Goal: Task Accomplishment & Management: Use online tool/utility

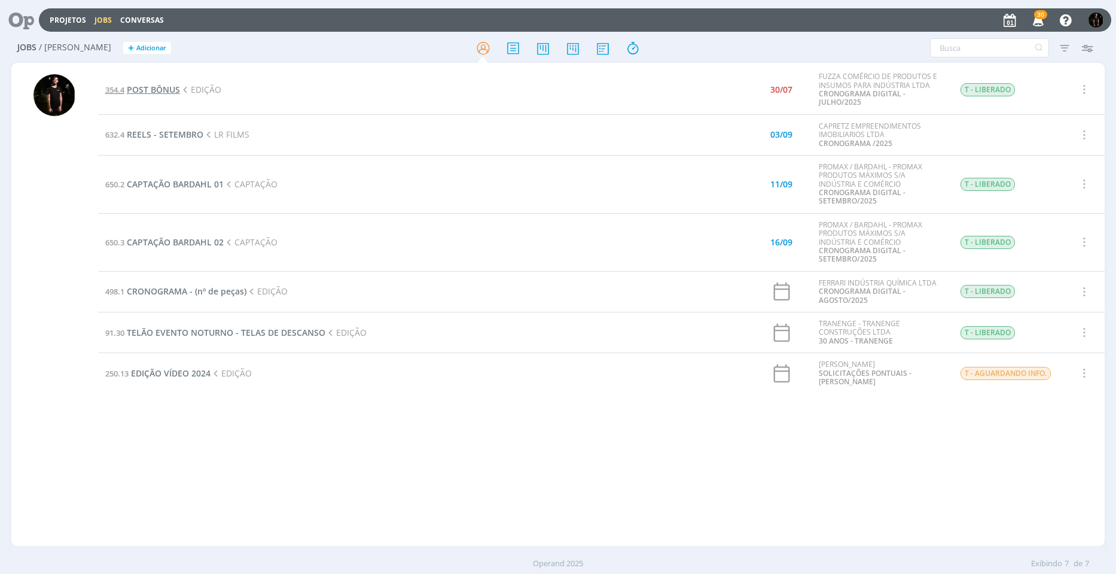
click at [164, 90] on span "POST BÔNUS" at bounding box center [153, 89] width 53 height 11
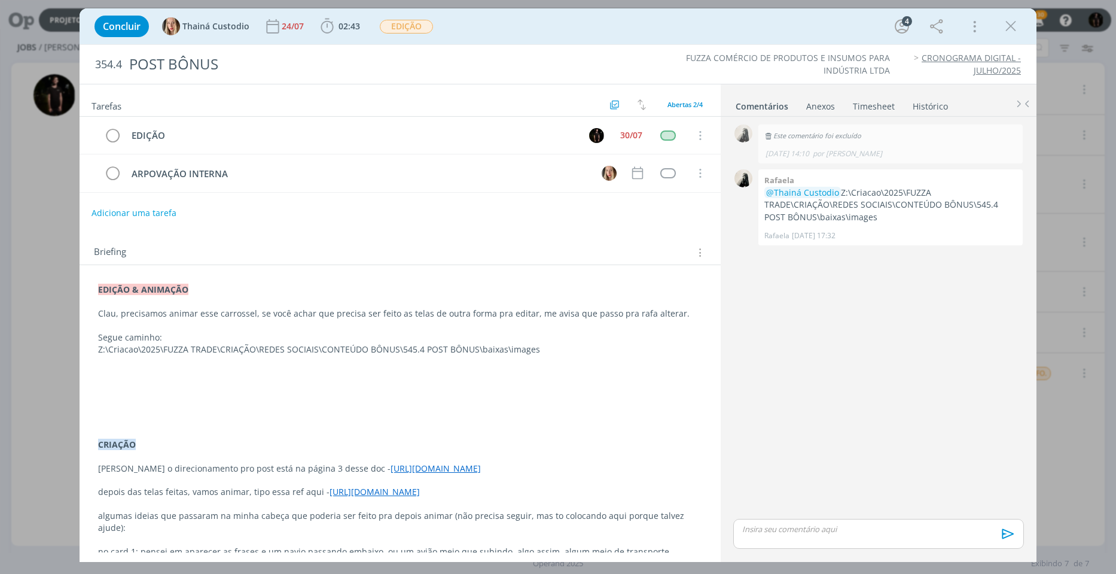
click at [325, 349] on p "Z:\Criacao\2025\FUZZA TRADE\CRIAÇÃO\REDES SOCIAIS\CONTEÚDO BÔNUS\545.4 POST BÔN…" at bounding box center [400, 349] width 604 height 12
click at [325, 349] on p "Z:\Criacao\2025\FUZZA TRADE\CRIAÇÃO\REDES SOCIAIS\CONTEÚDO BÔNUS\545.4 POST BÔN…" at bounding box center [400, 350] width 603 height 12
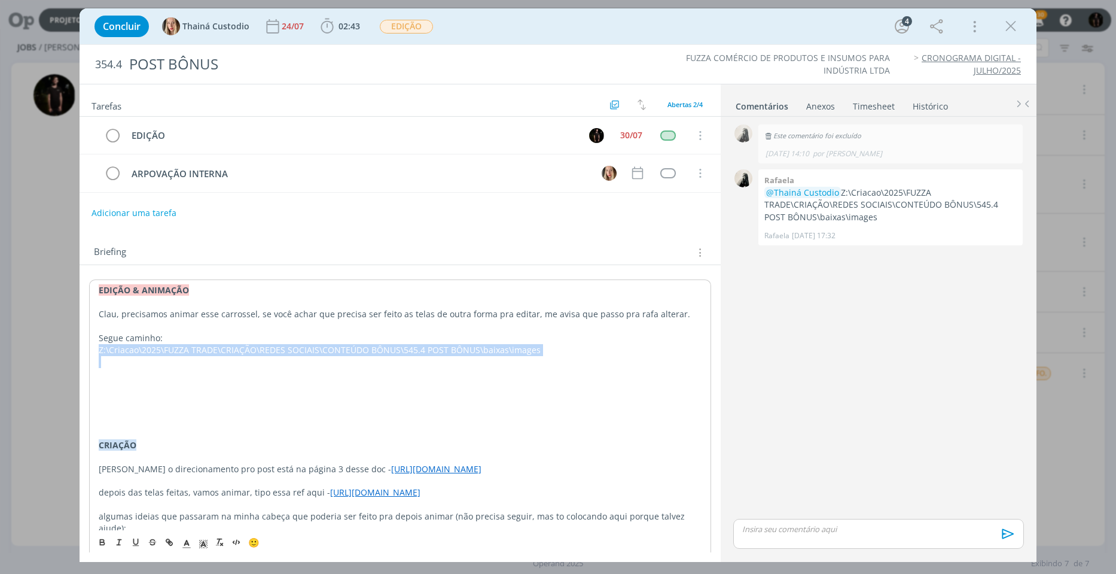
click at [325, 349] on p "Z:\Criacao\2025\FUZZA TRADE\CRIAÇÃO\REDES SOCIAIS\CONTEÚDO BÔNUS\545.4 POST BÔN…" at bounding box center [400, 350] width 603 height 12
copy p "Z:\Criacao\2025\FUZZA TRADE\CRIAÇÃO\REDES SOCIAIS\CONTEÚDO BÔNUS\545.4 POST BÔN…"
click at [112, 130] on icon "dialog" at bounding box center [112, 136] width 17 height 18
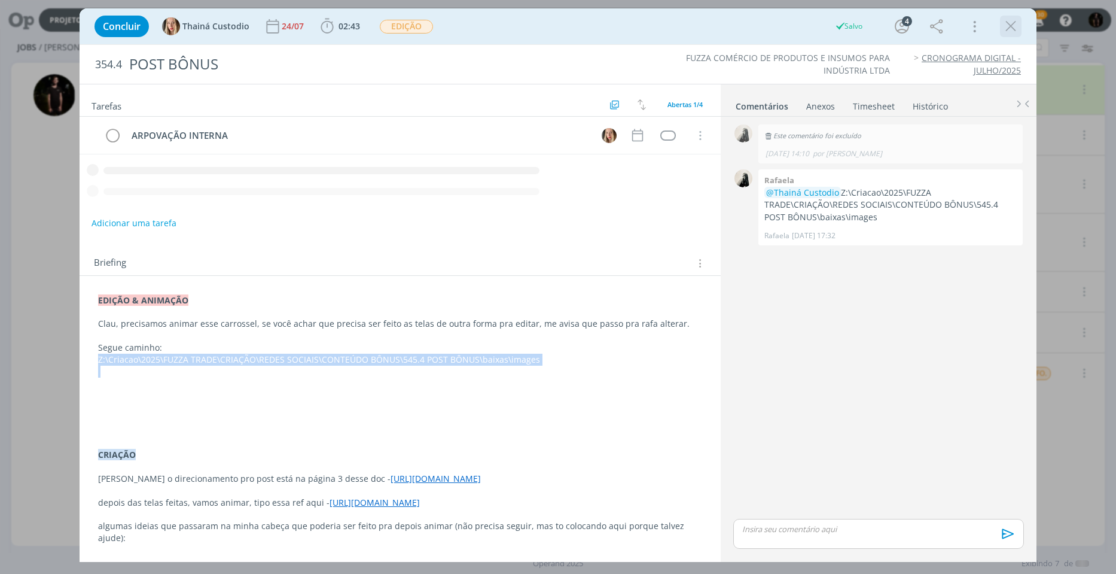
click at [1008, 23] on icon "dialog" at bounding box center [1011, 26] width 18 height 18
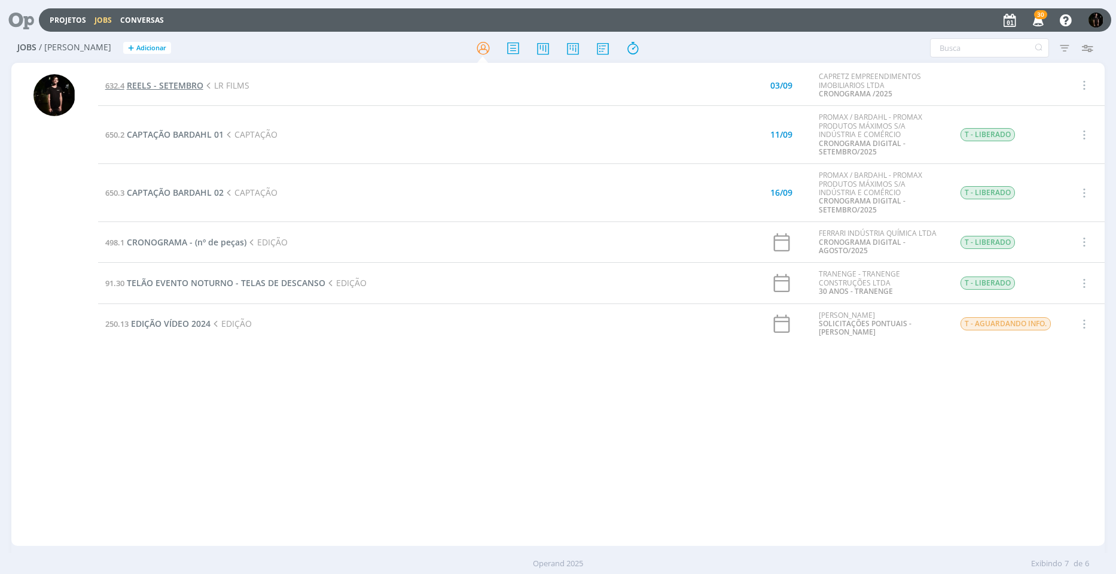
click at [130, 89] on span "REELS - SETEMBRO" at bounding box center [165, 85] width 77 height 11
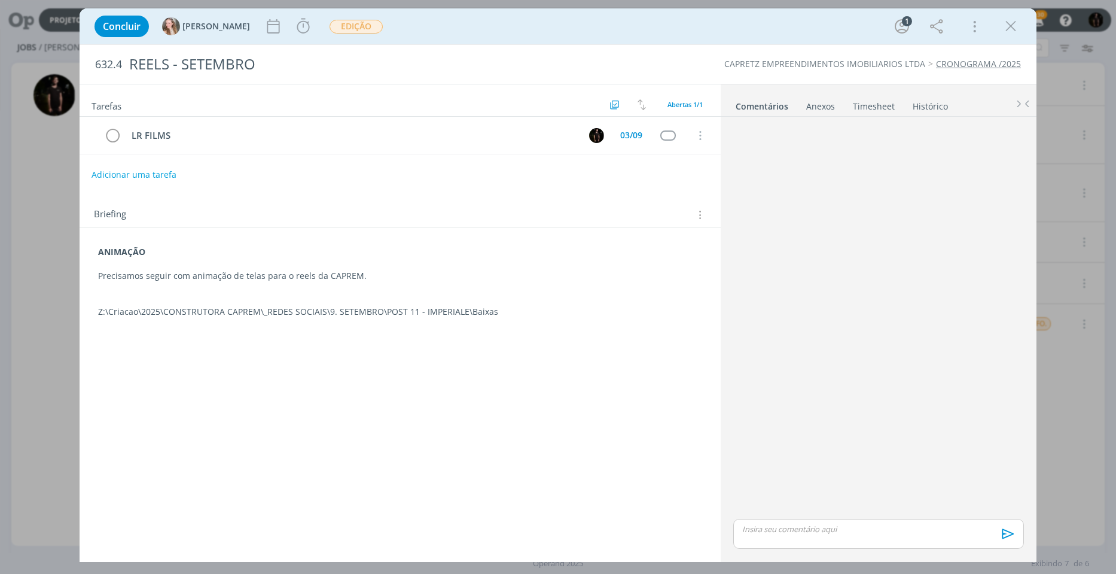
click at [228, 312] on p "Z:\Criacao\2025\CONSTRUTORA CAPREM\_REDES SOCIAIS\9. SETEMBRO\POST 11 - IMPERIA…" at bounding box center [400, 312] width 604 height 12
click at [228, 312] on p "Z:\Criacao\2025\CONSTRUTORA CAPREM\_REDES SOCIAIS\9. SETEMBRO\POST 11 - IMPERIA…" at bounding box center [400, 312] width 603 height 12
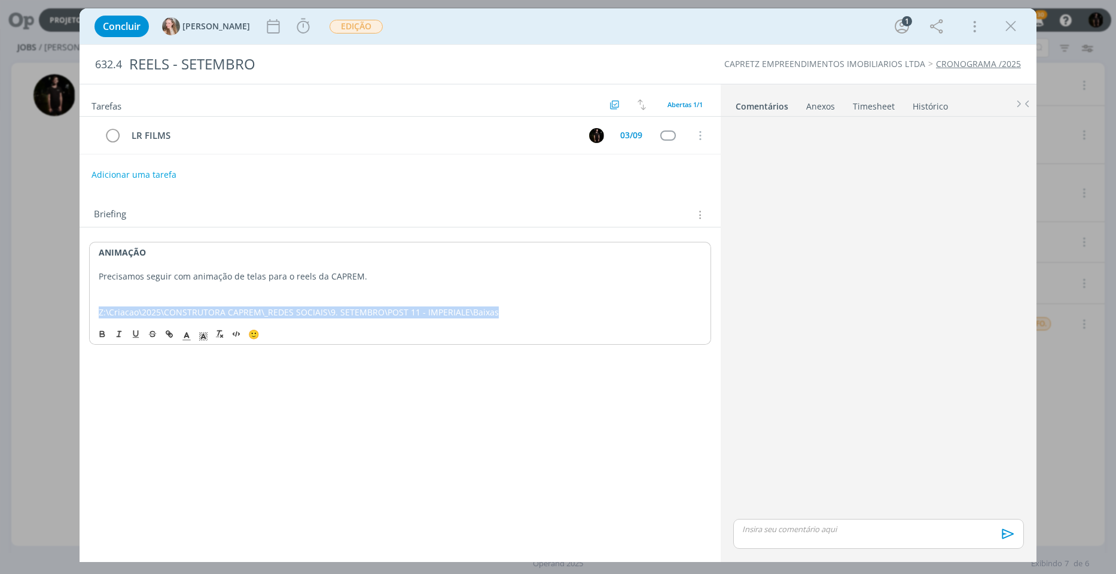
click at [228, 312] on p "Z:\Criacao\2025\CONSTRUTORA CAPREM\_REDES SOCIAIS\9. SETEMBRO\POST 11 - IMPERIA…" at bounding box center [400, 312] width 603 height 12
copy p "Z:\Criacao\2025\CONSTRUTORA CAPREM\_REDES SOCIAIS\9. SETEMBRO\POST 11 - IMPERIA…"
click at [63, 218] on div "Concluir [PERSON_NAME] Iniciar Apontar Data * [DATE] Horas * 00:00 Tarefa Selec…" at bounding box center [558, 287] width 1116 height 574
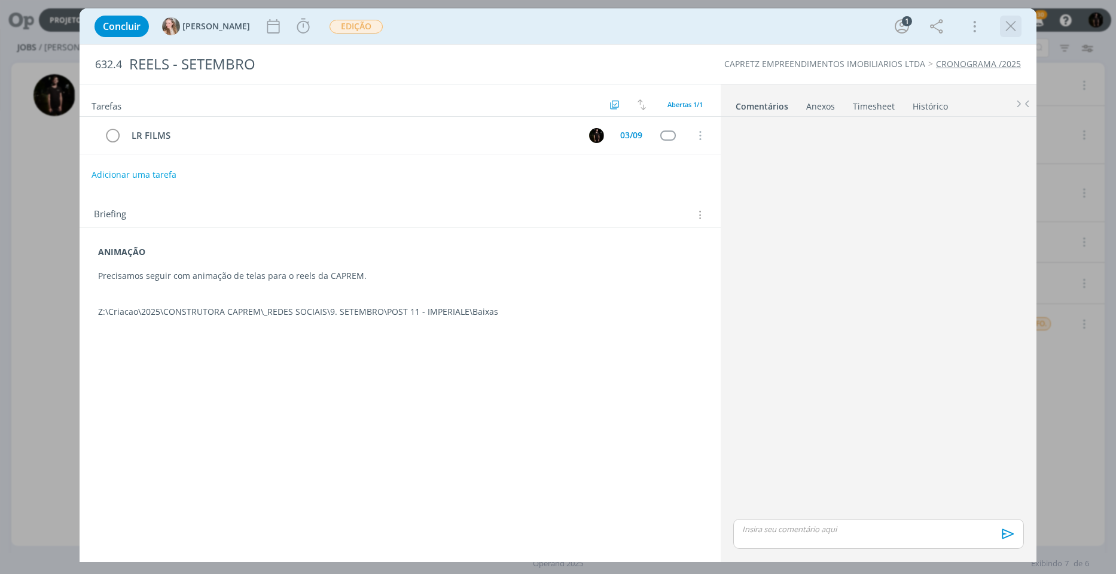
click at [1008, 26] on icon "dialog" at bounding box center [1011, 26] width 18 height 18
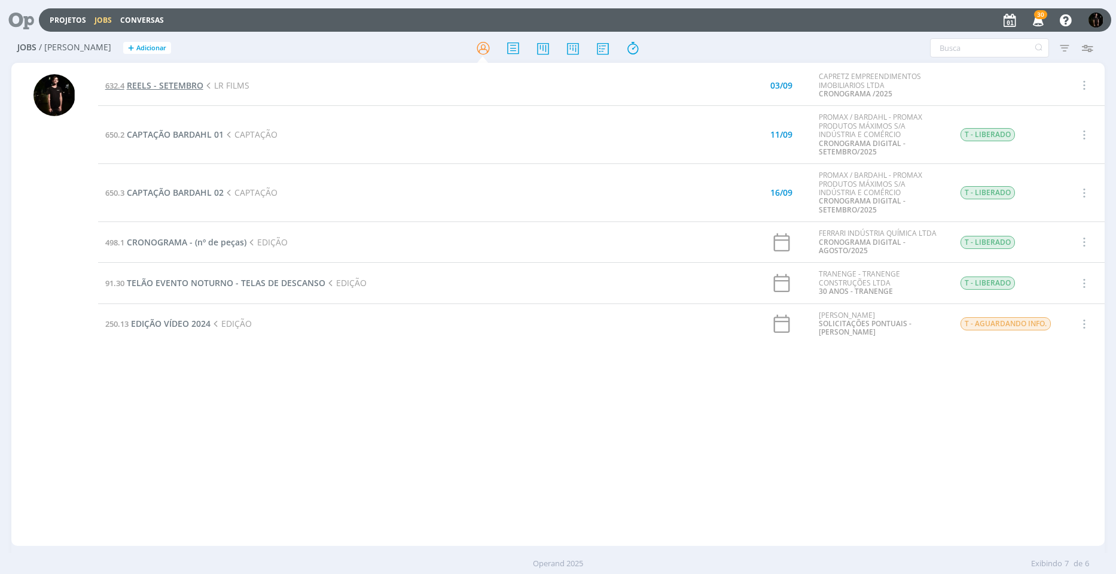
click at [152, 84] on span "REELS - SETEMBRO" at bounding box center [165, 85] width 77 height 11
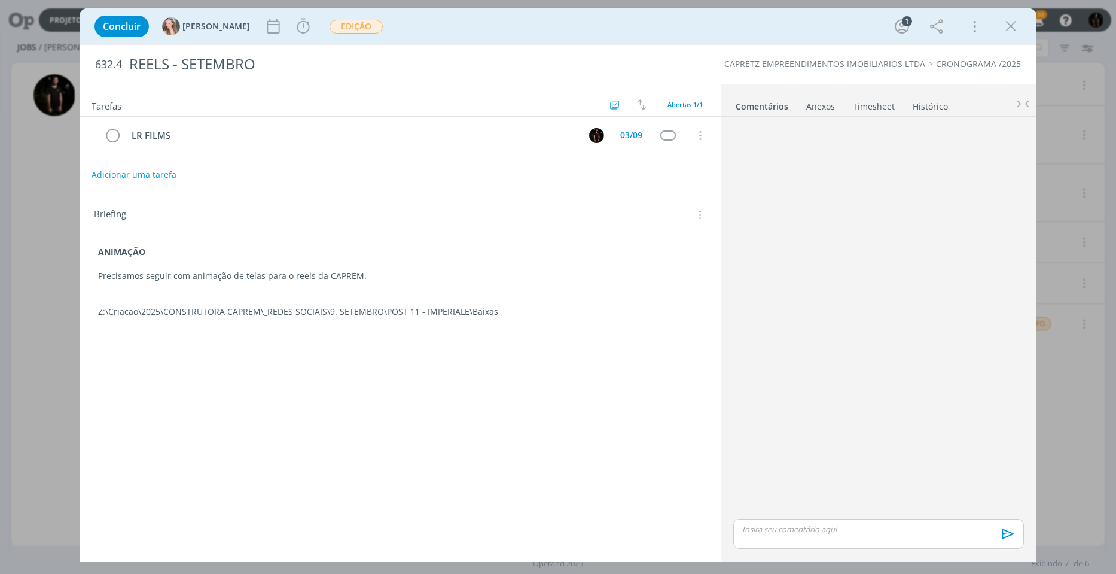
click at [228, 300] on p "dialog" at bounding box center [400, 300] width 604 height 12
click at [228, 300] on p "dialog" at bounding box center [400, 300] width 603 height 12
click at [224, 304] on p "dialog" at bounding box center [400, 300] width 603 height 12
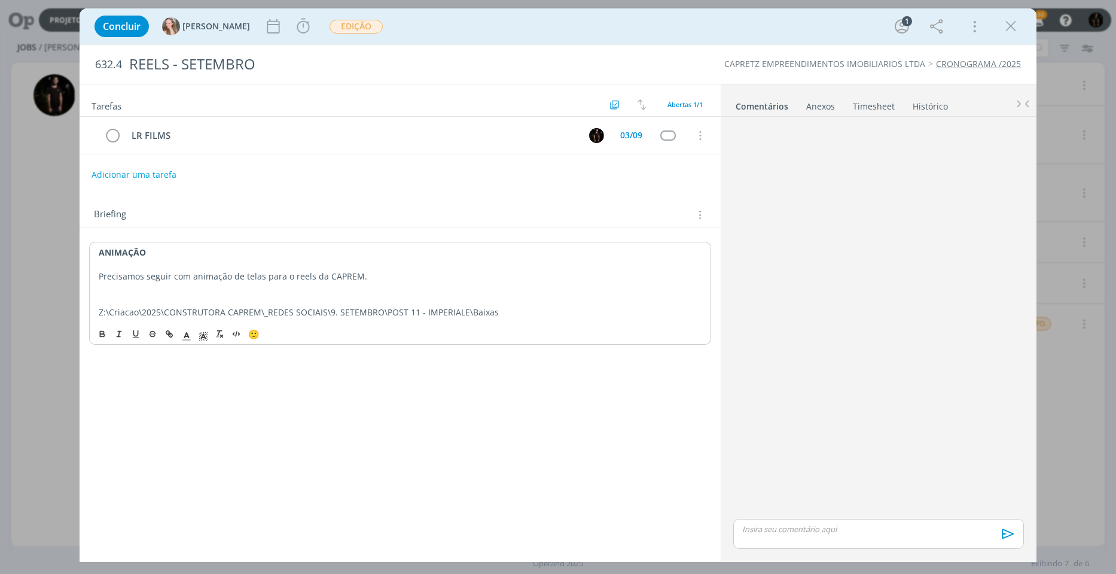
click at [225, 312] on p "Z:\Criacao\2025\CONSTRUTORA CAPREM\_REDES SOCIAIS\9. SETEMBRO\POST 11 - IMPERIA…" at bounding box center [400, 312] width 603 height 12
copy p "Z:\Criacao\2025\CONSTRUTORA CAPREM\_REDES SOCIAIS\9. SETEMBRO\POST 11 - IMPERIA…"
